Goal: Information Seeking & Learning: Learn about a topic

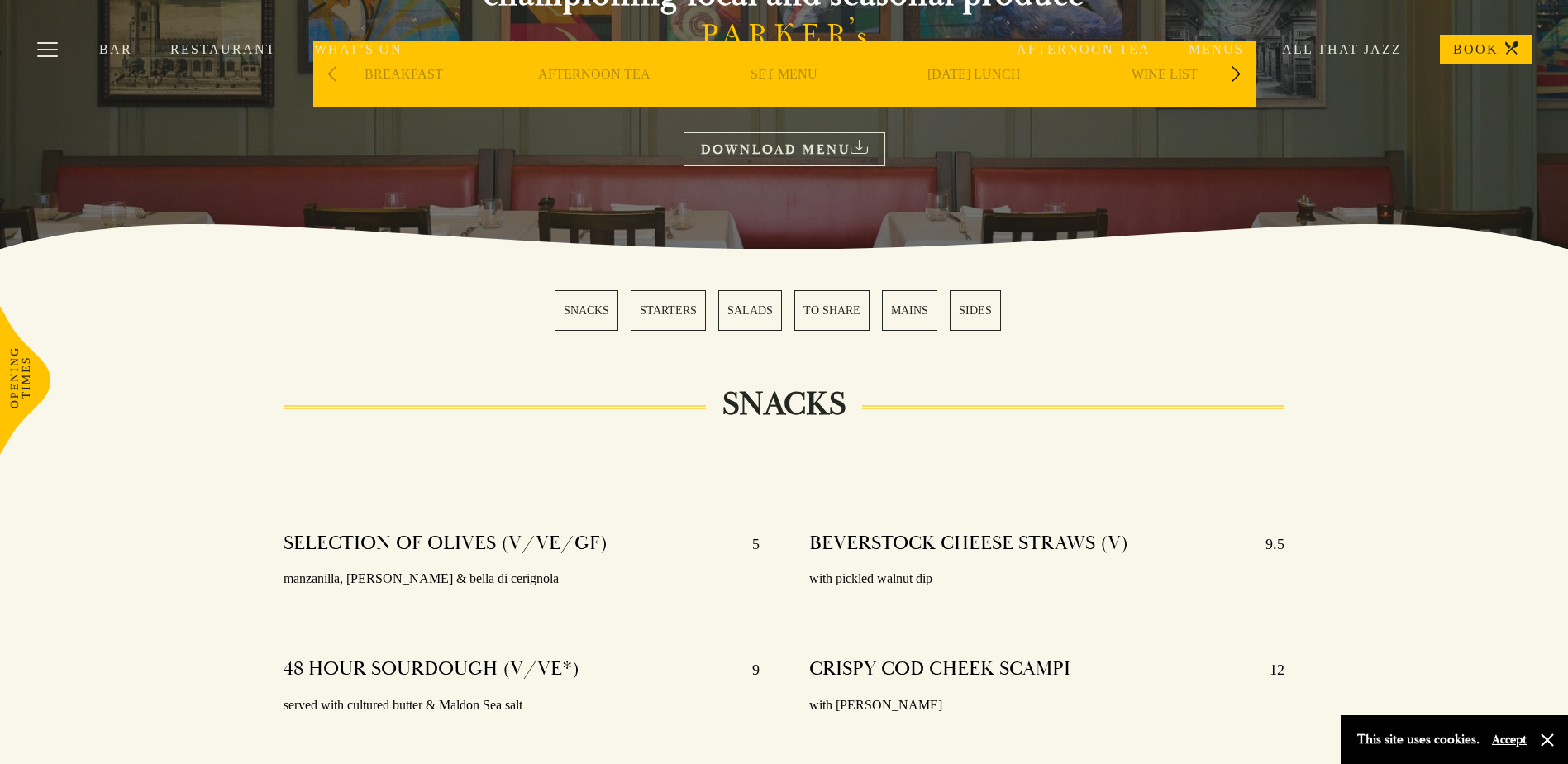
scroll to position [248, 0]
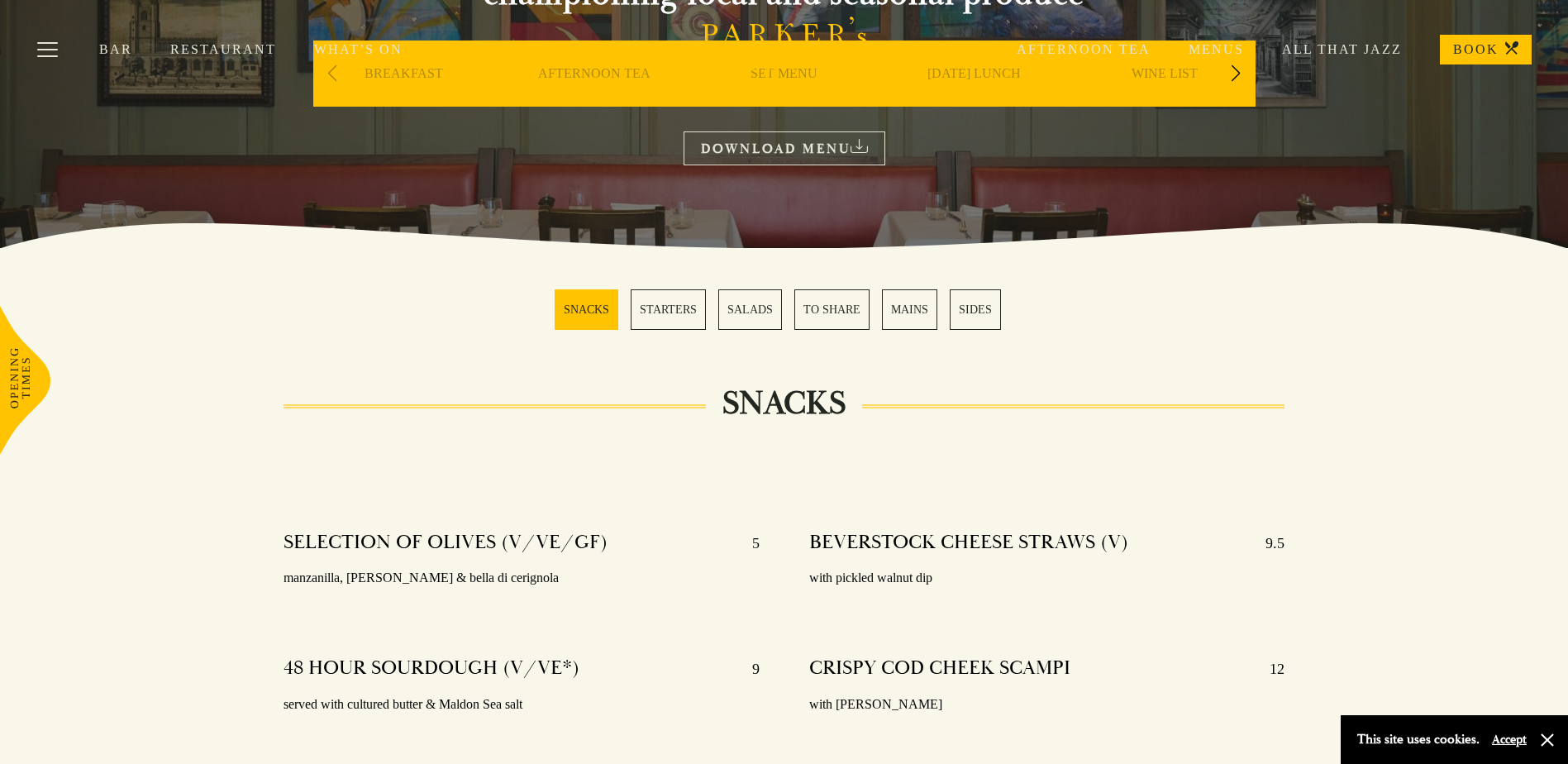
click at [1242, 94] on div "Bar Restaurant What’s On Afternoon Tea Menus All That Jazz BOOK" at bounding box center [784, 49] width 1568 height 99
click at [1235, 74] on div "Bar Restaurant What’s On Afternoon Tea Menus All That Jazz BOOK" at bounding box center [784, 49] width 1568 height 99
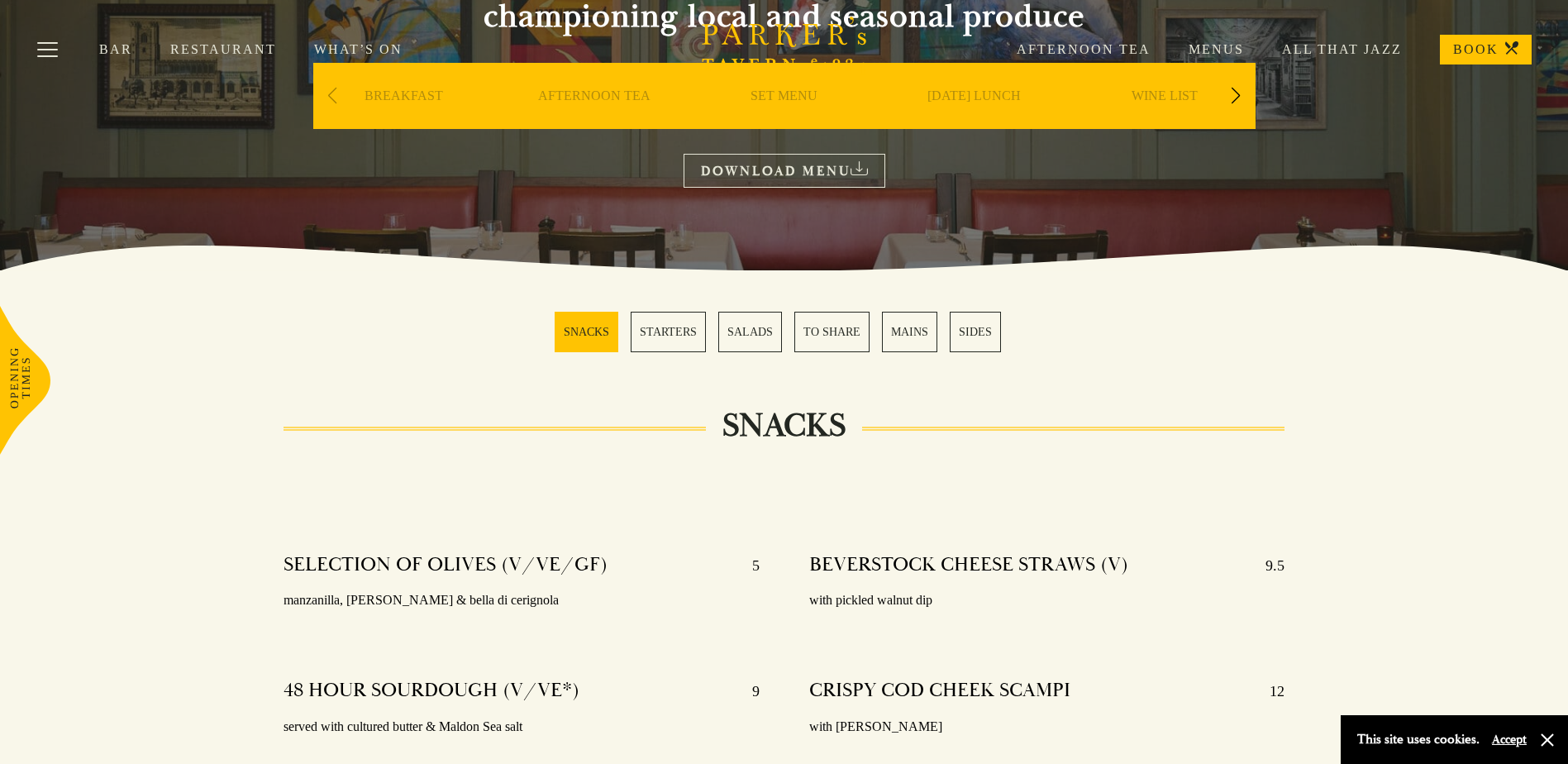
scroll to position [82, 0]
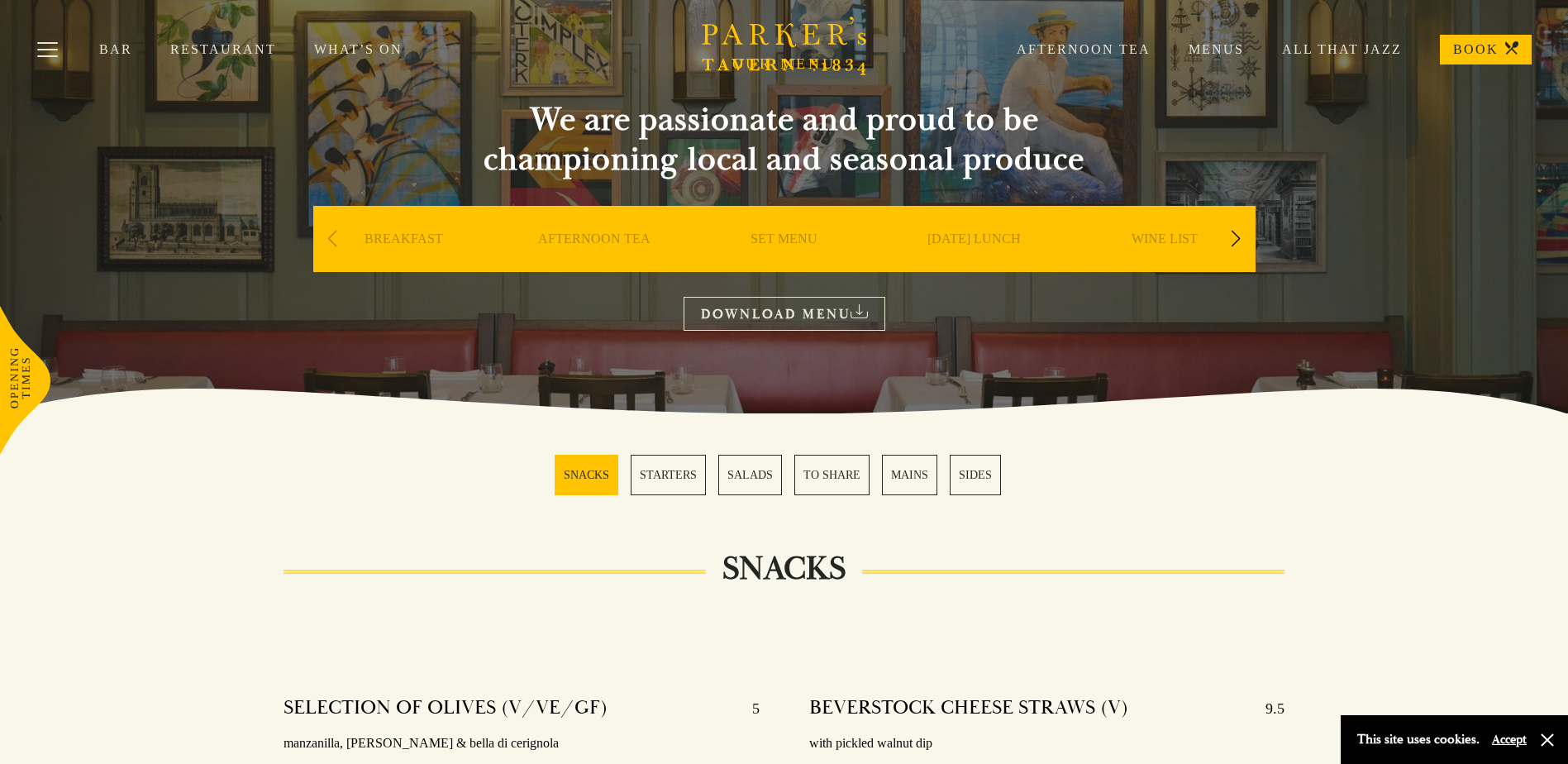
click at [784, 300] on link "DOWNLOAD MENU" at bounding box center [784, 314] width 202 height 34
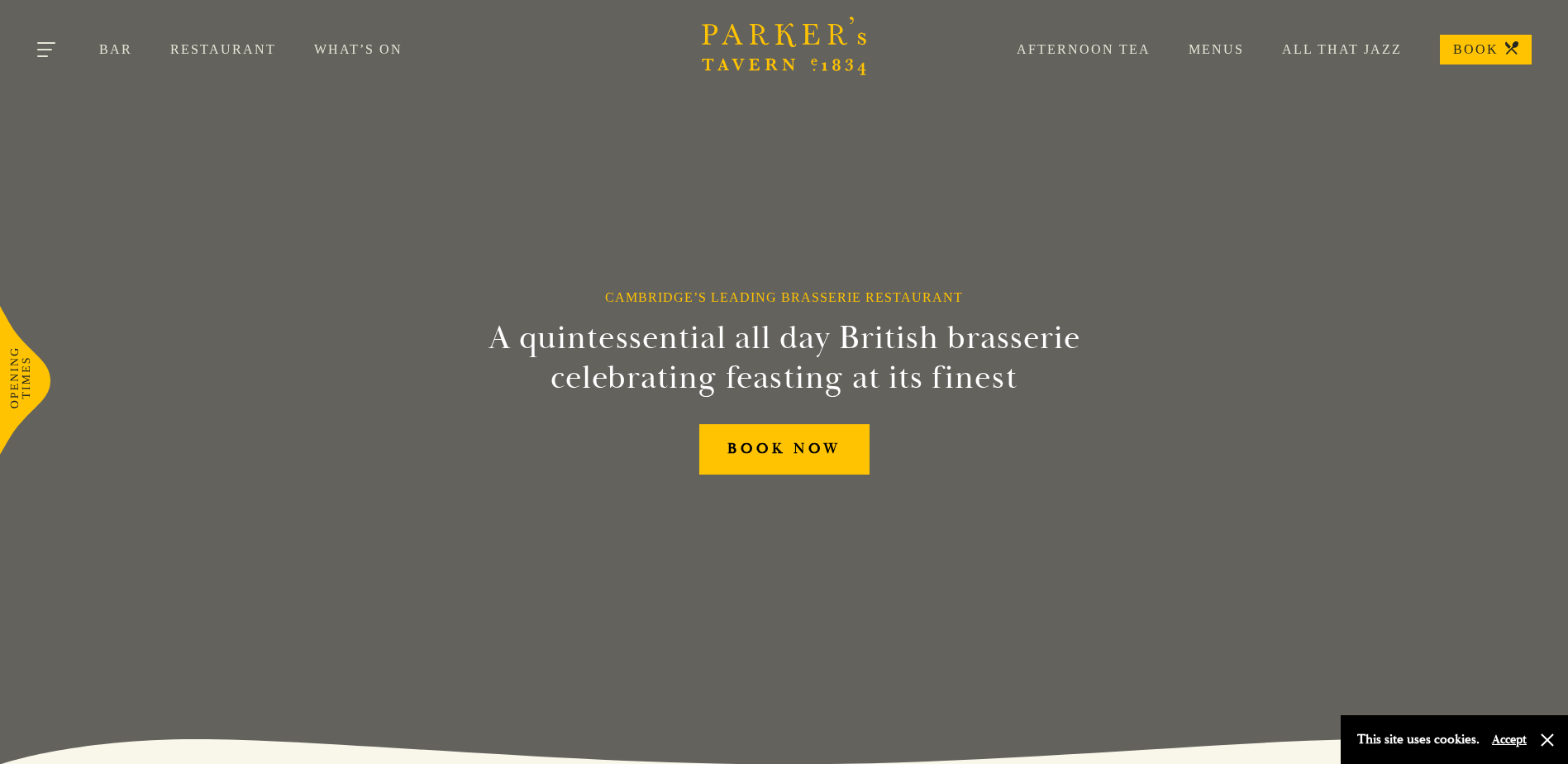
click at [43, 40] on button "Toggle navigation" at bounding box center [47, 52] width 70 height 70
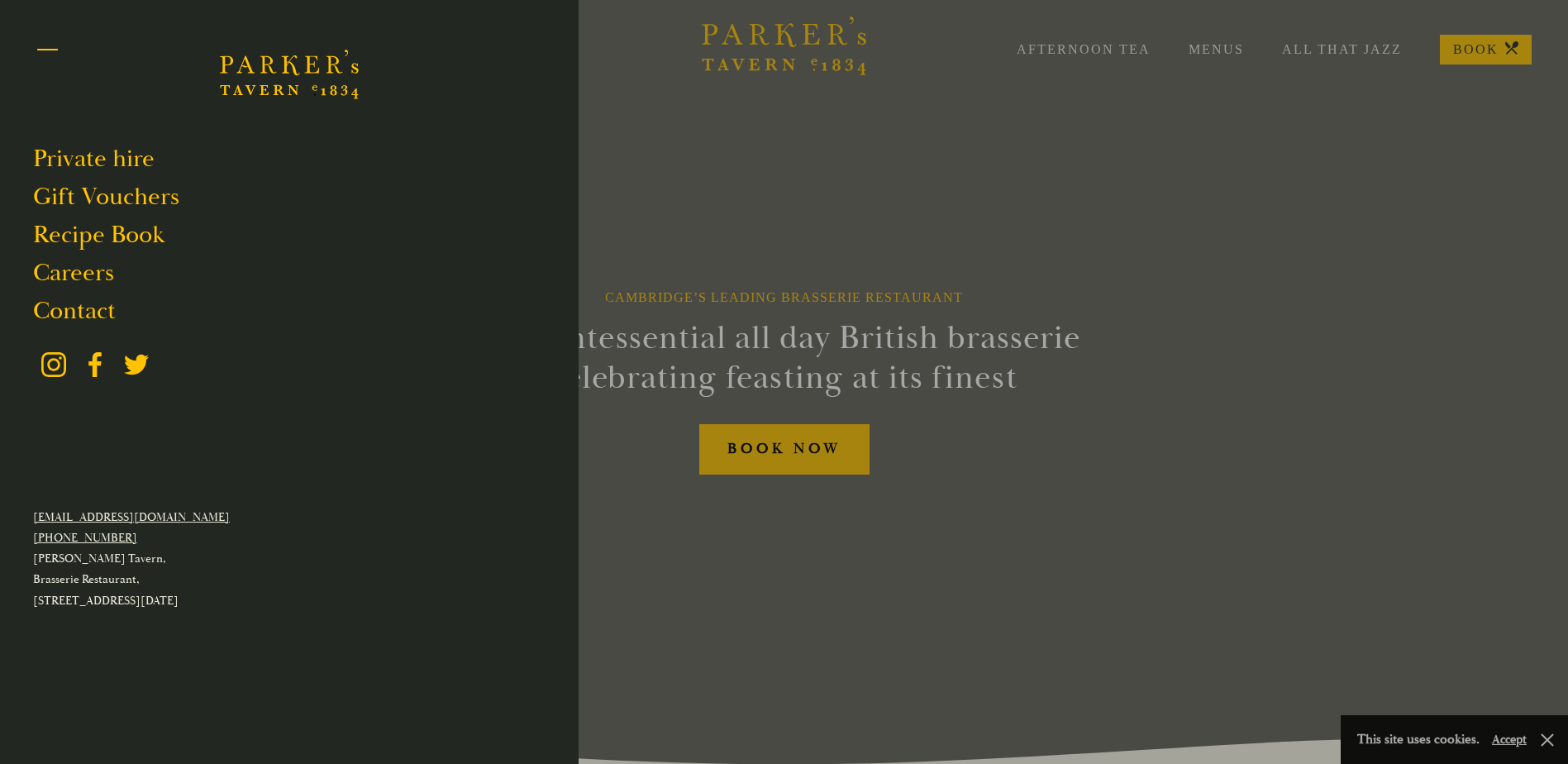
click at [33, 47] on button "Toggle navigation" at bounding box center [47, 52] width 70 height 70
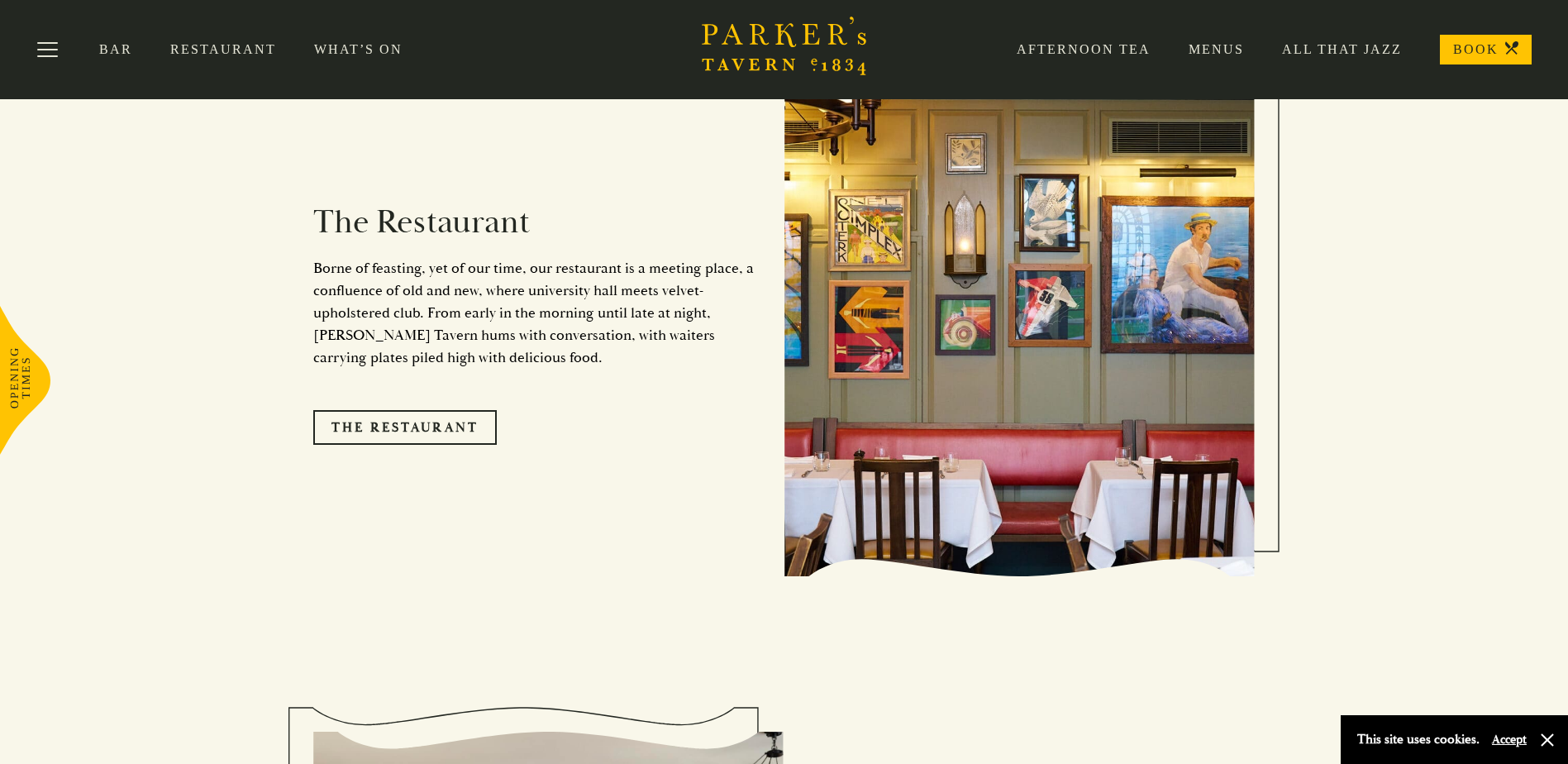
scroll to position [816, 0]
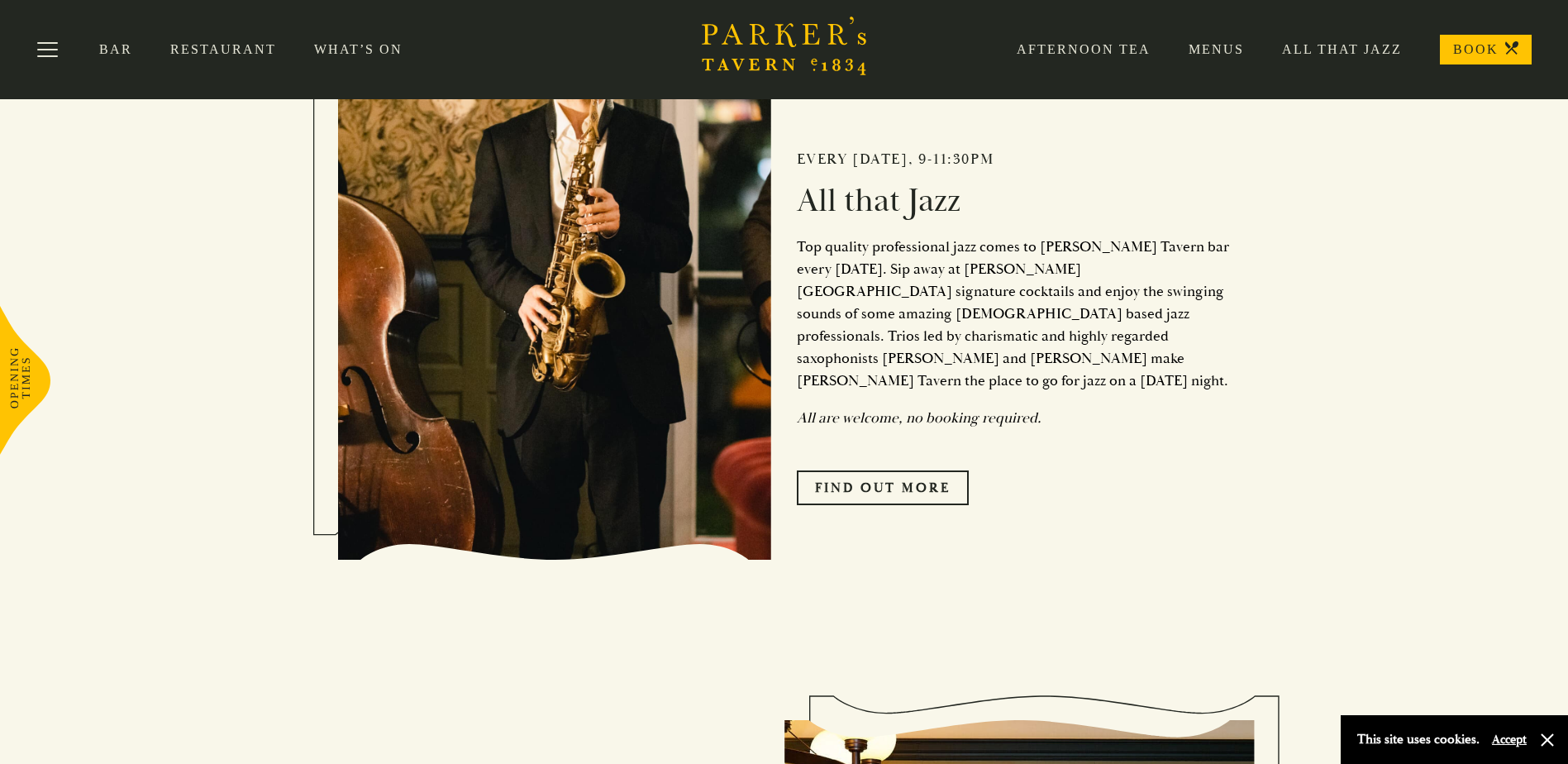
click at [1209, 45] on link "Menus" at bounding box center [1197, 49] width 94 height 16
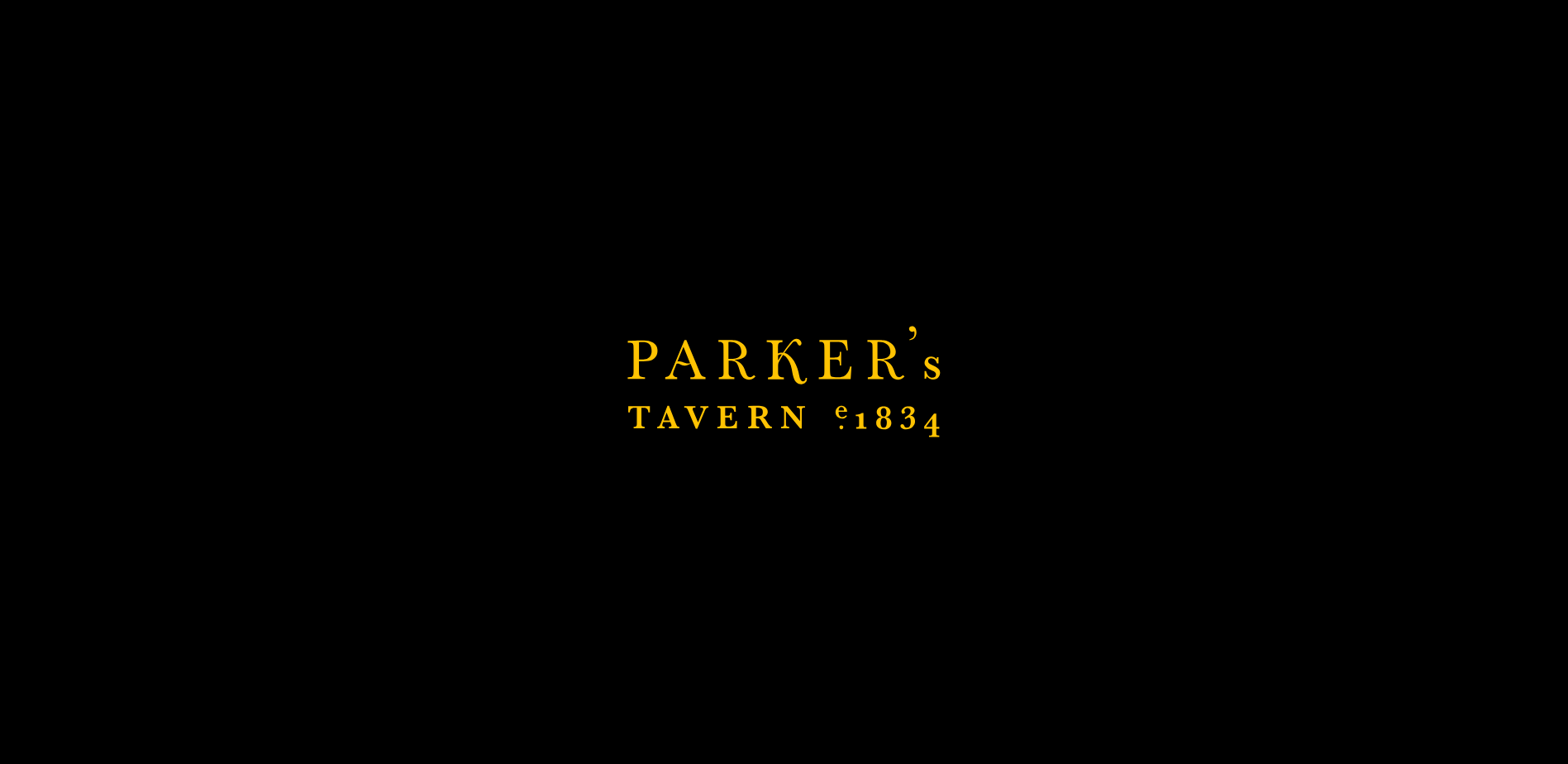
scroll to position [1312, 0]
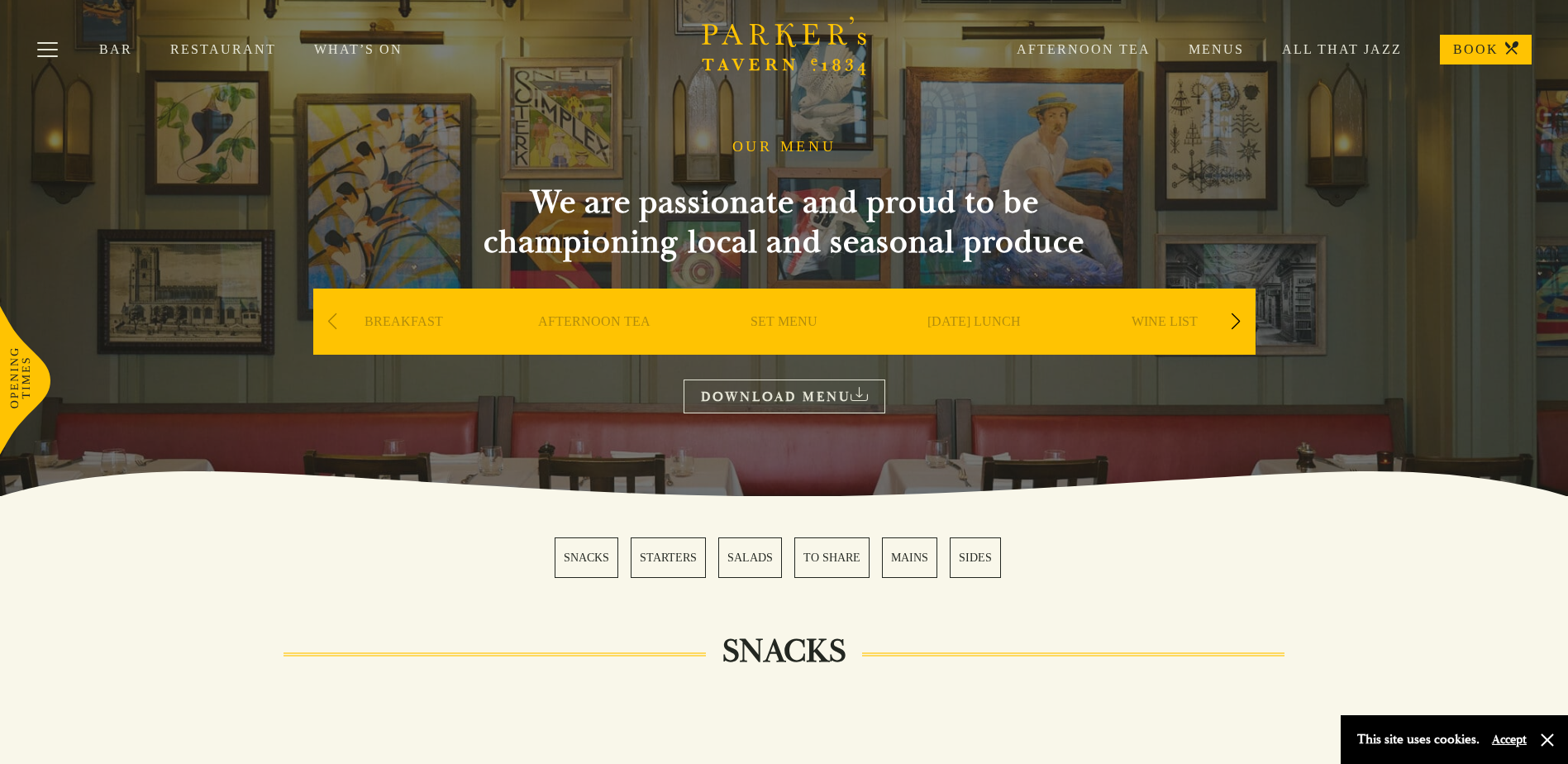
click at [802, 319] on link "SET MENU" at bounding box center [784, 346] width 67 height 66
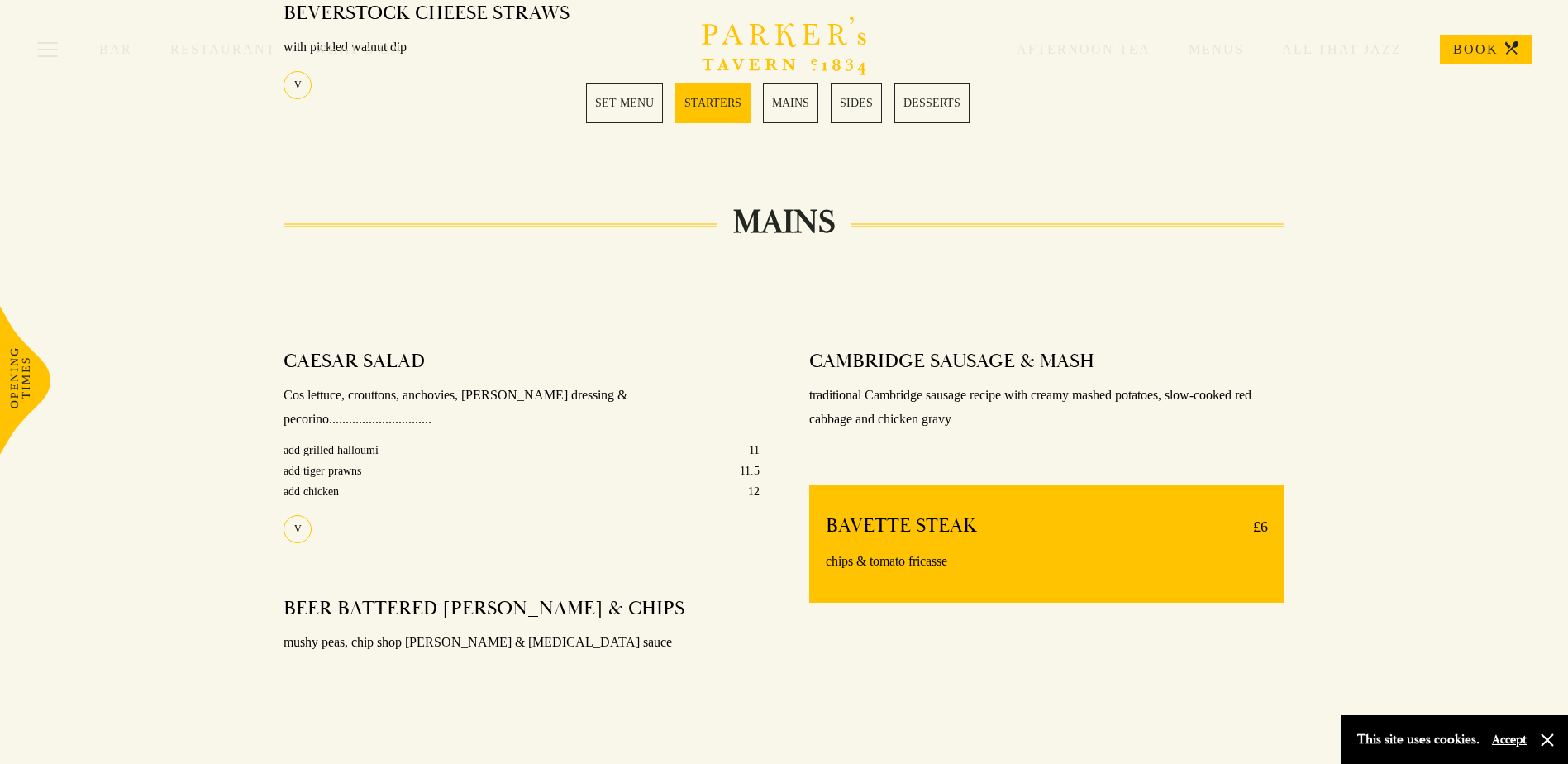
scroll to position [1075, 0]
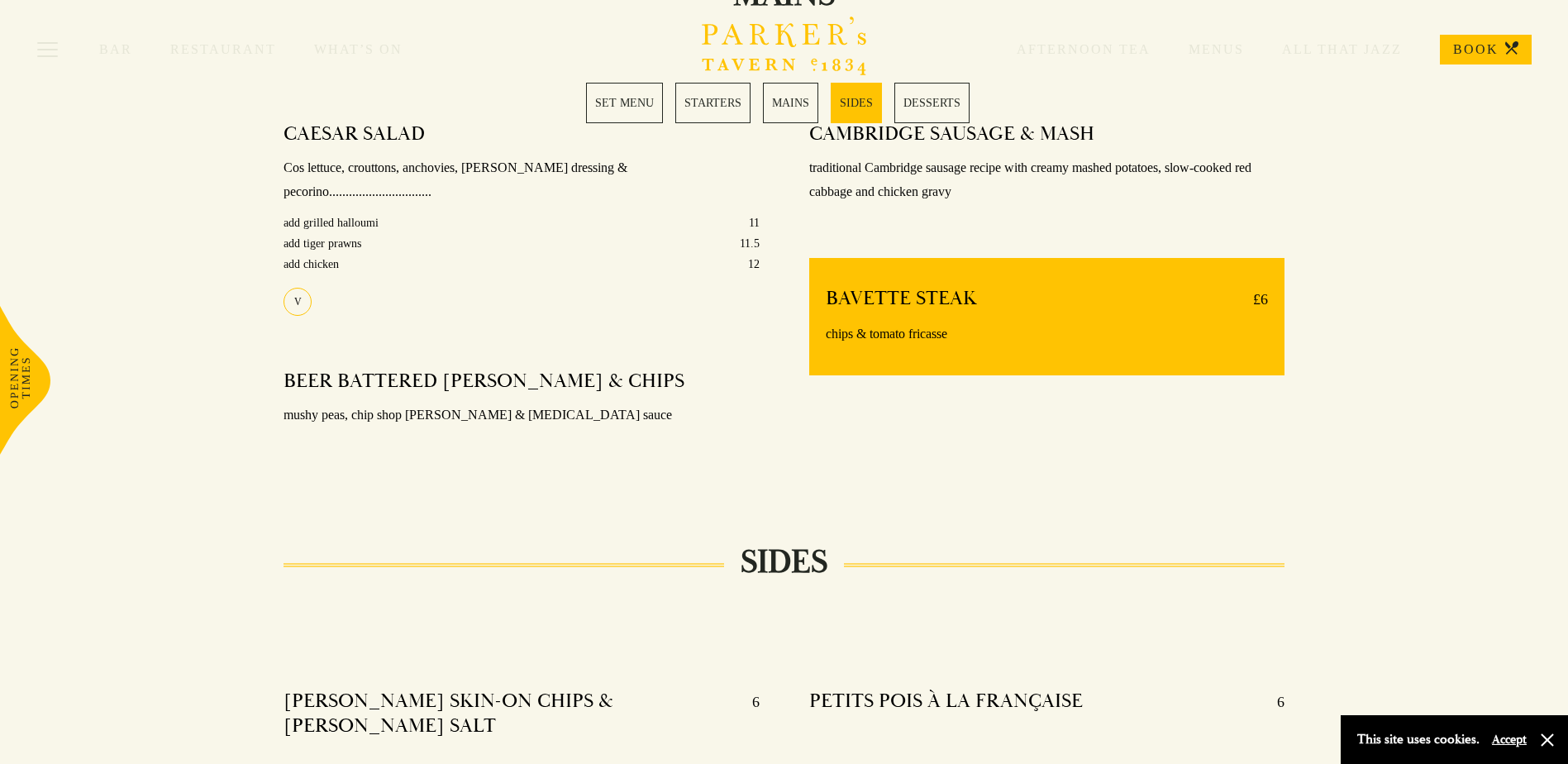
drag, startPoint x: 1144, startPoint y: 317, endPoint x: 907, endPoint y: 502, distance: 300.7
click at [907, 502] on section "Set Menu Served from Monday to Saturday, 12:30-6pm. 2 COURSES £21 / 3 COURSES £…" at bounding box center [784, 272] width 1568 height 1951
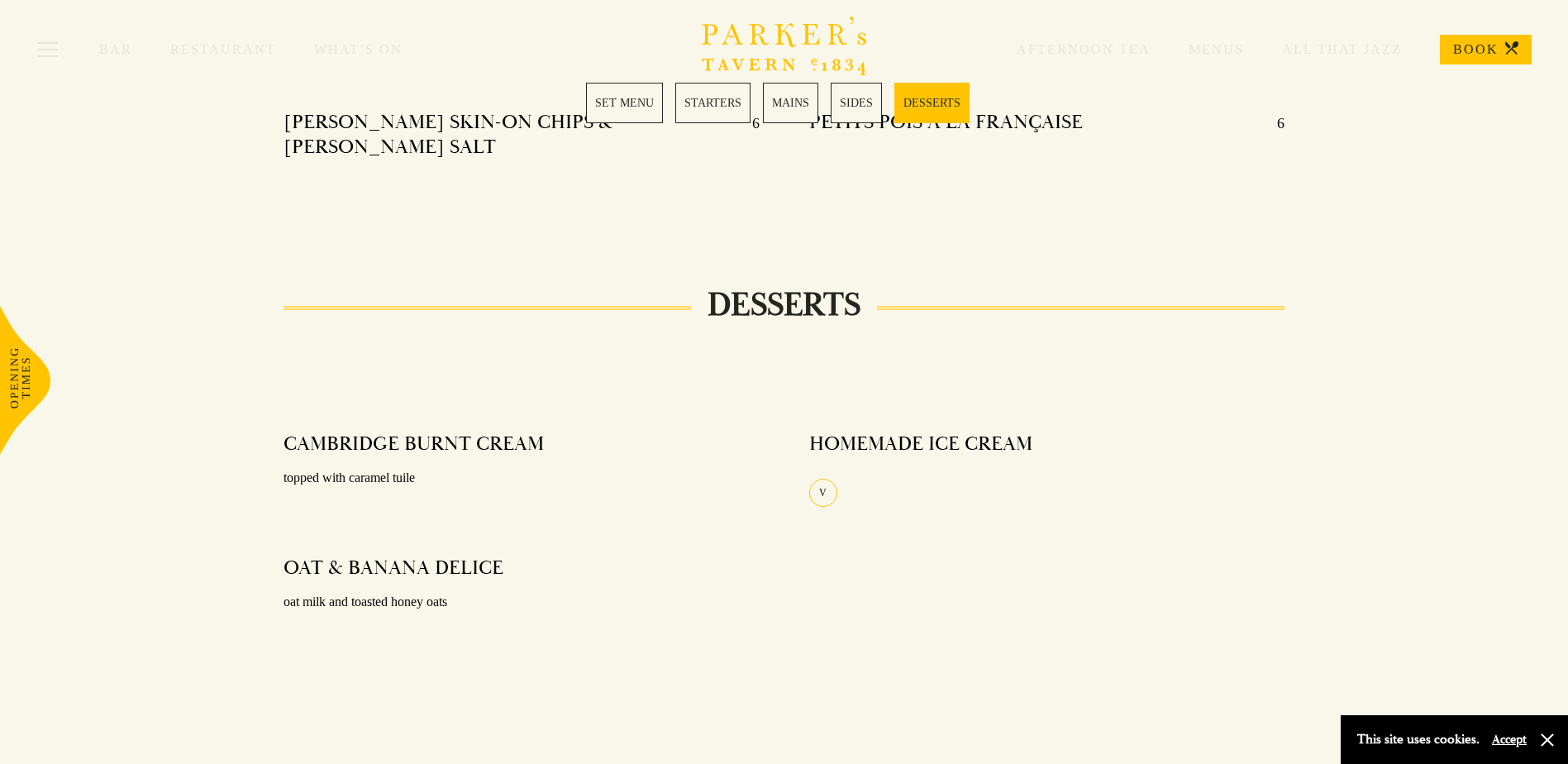
scroll to position [2564, 0]
